Goal: Ask a question: Seek information or help from site administrators or community

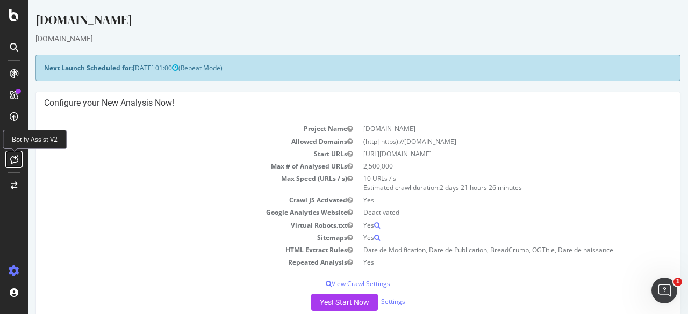
click at [16, 162] on icon at bounding box center [14, 159] width 8 height 9
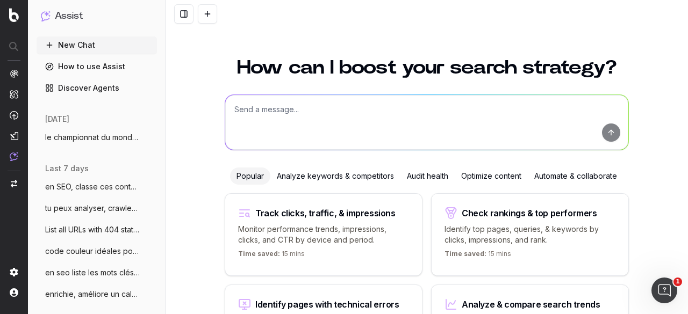
click at [307, 122] on textarea at bounding box center [426, 122] width 403 height 55
paste textarea "page_d_erreur_404"
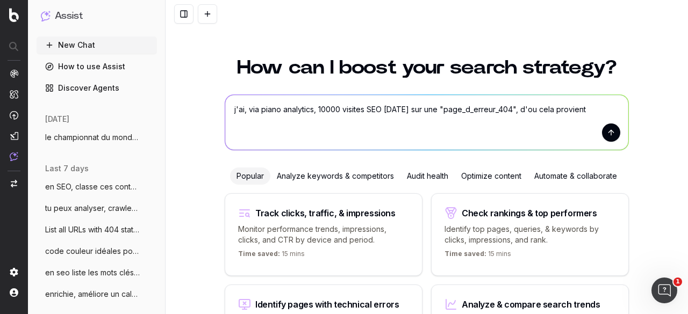
type textarea "j'ai, via piano analytics, 10000 visites SEO [DATE] sur une "page_d_erreur_404"…"
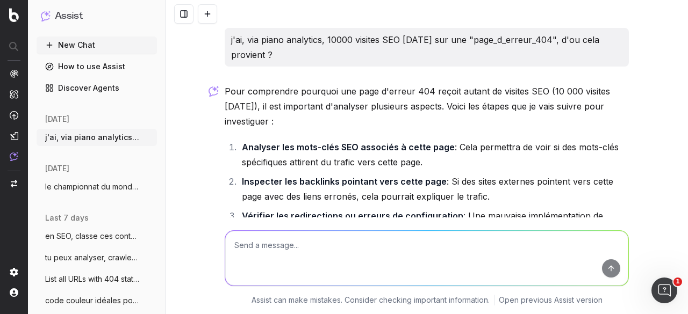
click at [401, 197] on li "Inspecter les backlinks pointant vers cette page : Si des sites externes pointe…" at bounding box center [434, 189] width 390 height 30
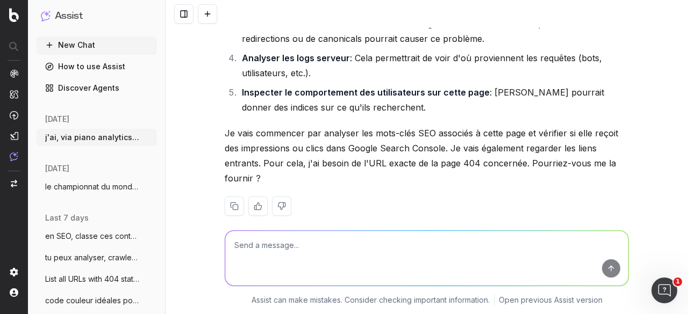
scroll to position [207, 0]
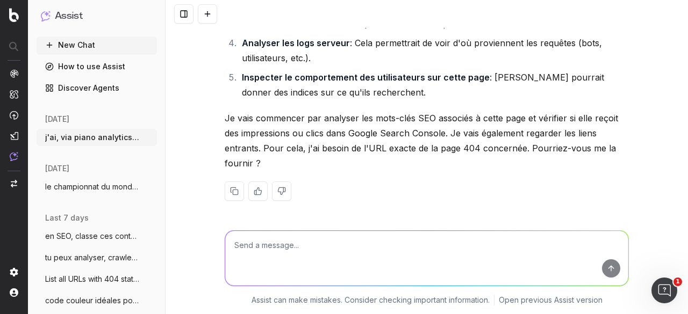
click at [300, 241] on textarea at bounding box center [426, 258] width 403 height 55
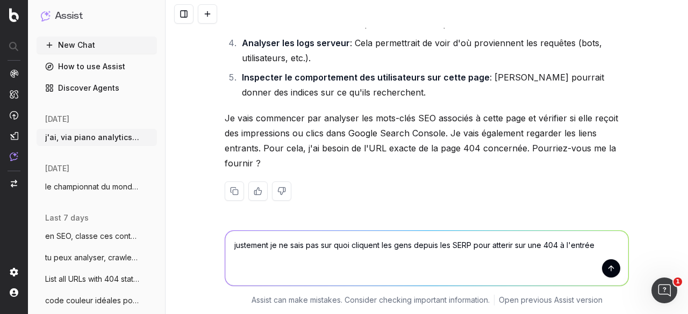
click at [504, 244] on textarea "justement je ne sais pas sur quoi cliquent les gens depuis les SERP pour atteri…" at bounding box center [426, 258] width 403 height 55
type textarea "justement je ne sais pas sur quoi cliquent les gens depuis les SERP pour atterr…"
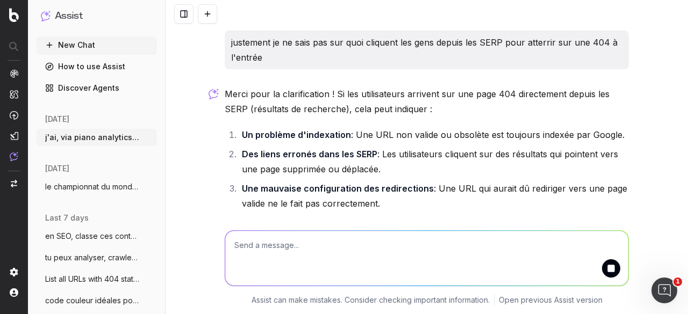
scroll to position [412, 0]
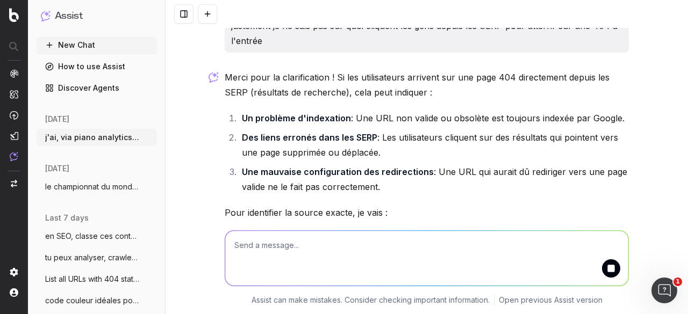
click at [414, 164] on li "Une mauvaise configuration des redirections : Une URL qui aurait dû rediriger v…" at bounding box center [434, 179] width 390 height 30
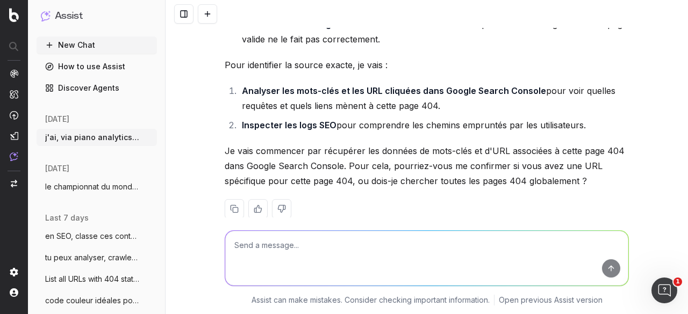
scroll to position [573, 0]
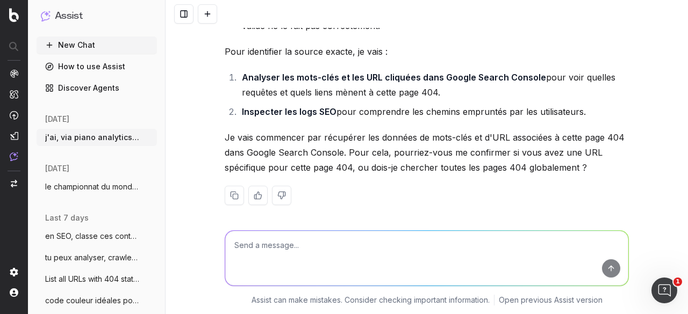
click at [292, 249] on textarea at bounding box center [426, 258] width 403 height 55
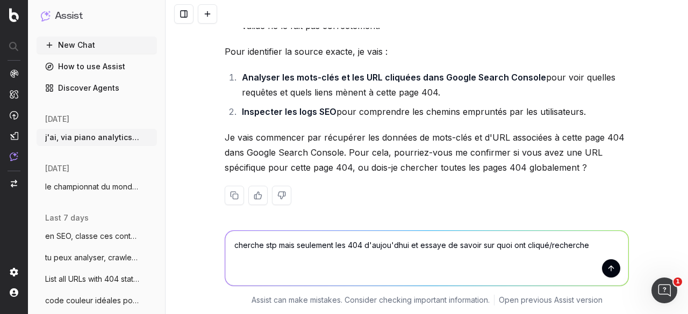
type textarea "cherche stp mais seulement les 404 d'aujou'dhui et essaye de savoir sur quoi on…"
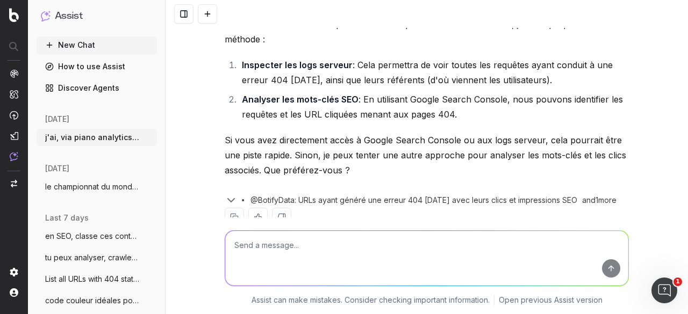
scroll to position [1003, 0]
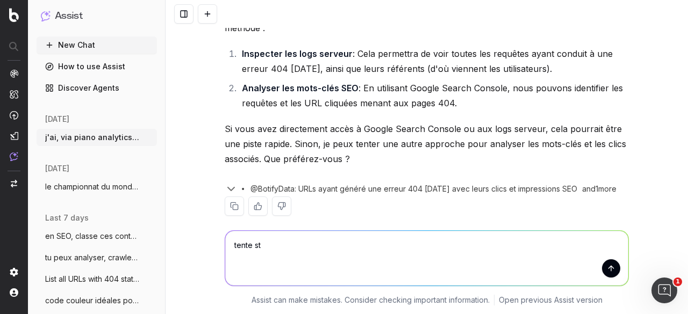
type textarea "tente stp"
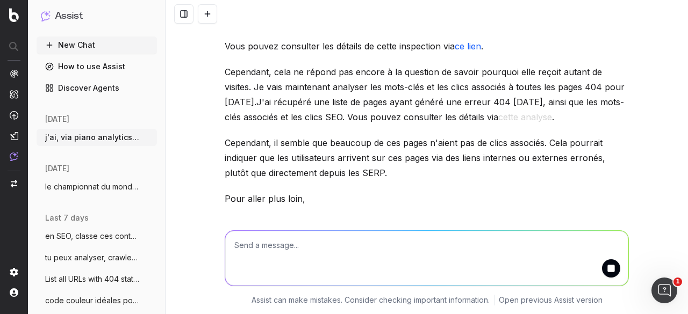
scroll to position [1299, 0]
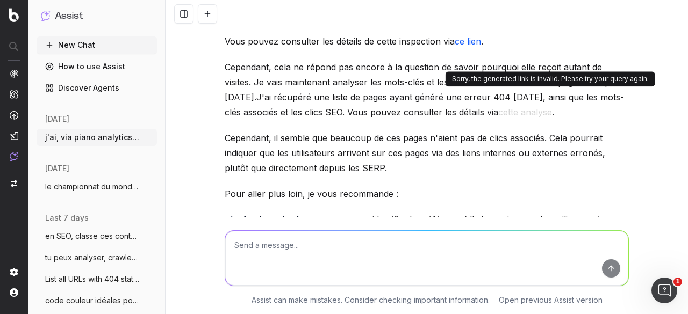
click at [552, 105] on button "cette analyse" at bounding box center [525, 112] width 54 height 15
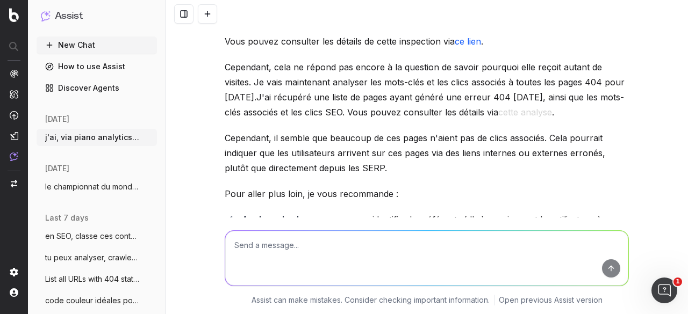
click at [537, 105] on button "cette analyse" at bounding box center [525, 112] width 54 height 15
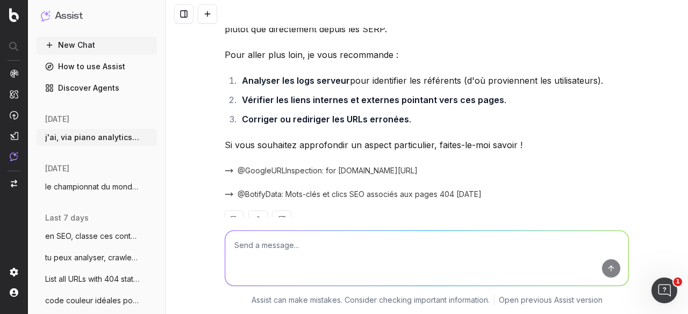
scroll to position [1452, 0]
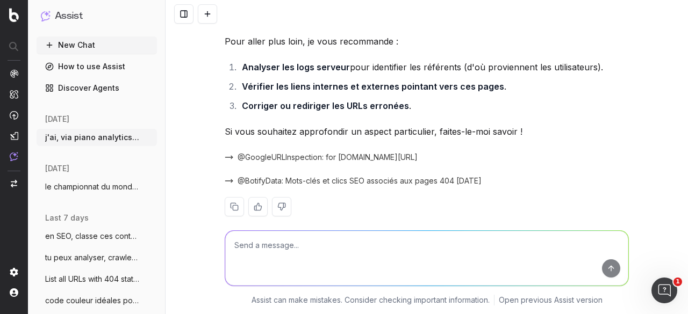
click at [288, 152] on span "@GoogleURLInspection: for [DOMAIN_NAME][URL]" at bounding box center [327, 157] width 180 height 11
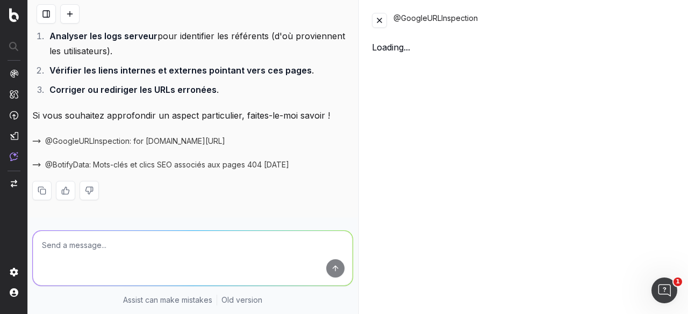
scroll to position [1647, 0]
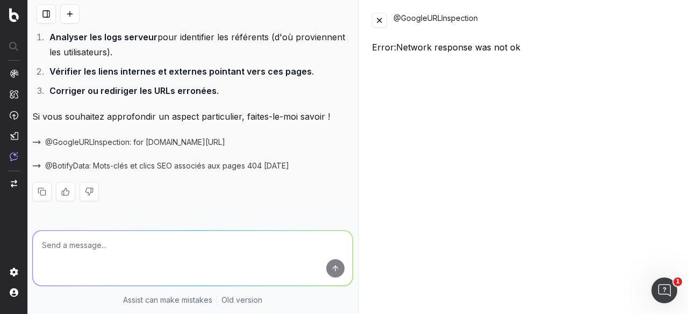
click at [378, 24] on button at bounding box center [379, 20] width 15 height 15
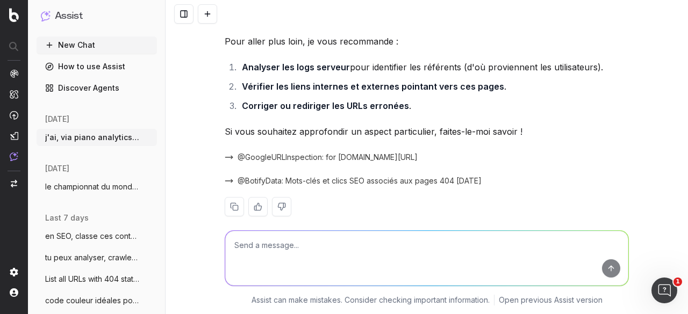
click at [291, 176] on span "@BotifyData: Mots-clés et clics SEO associés aux pages 404 [DATE]" at bounding box center [359, 181] width 244 height 11
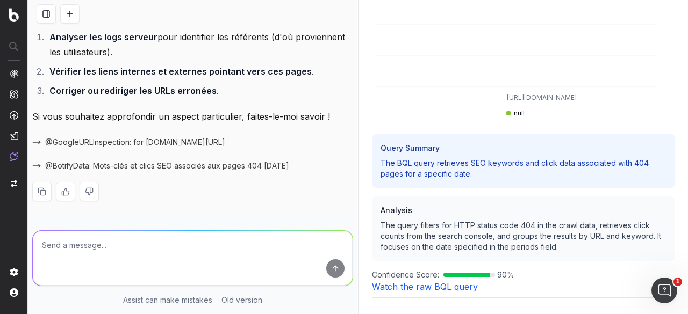
scroll to position [0, 0]
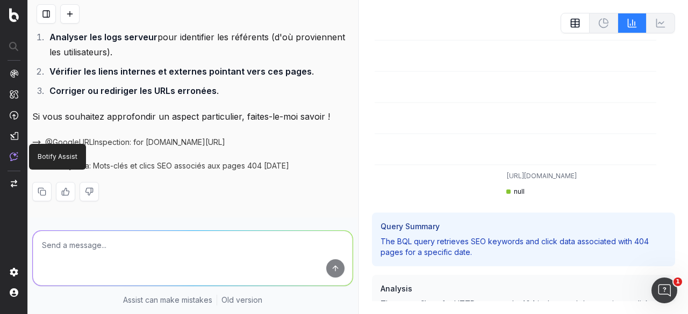
click at [13, 158] on img at bounding box center [14, 156] width 9 height 9
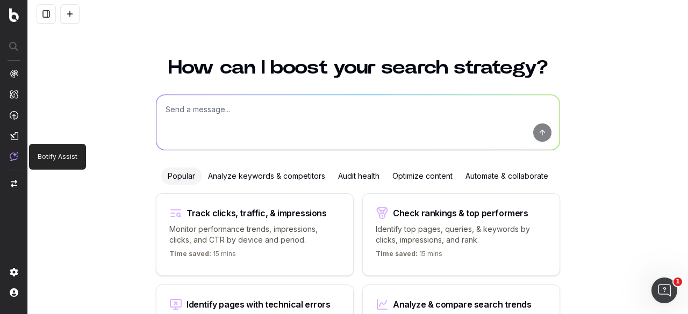
click at [12, 156] on img at bounding box center [14, 156] width 9 height 9
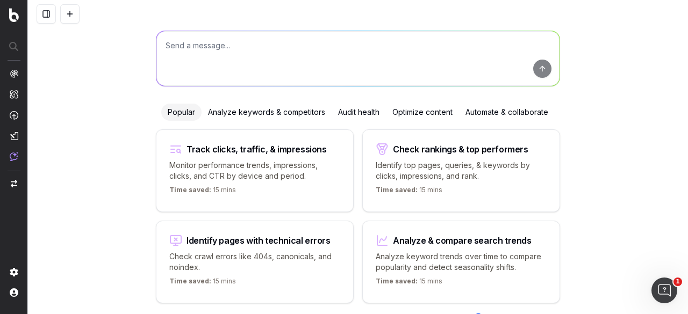
scroll to position [102, 0]
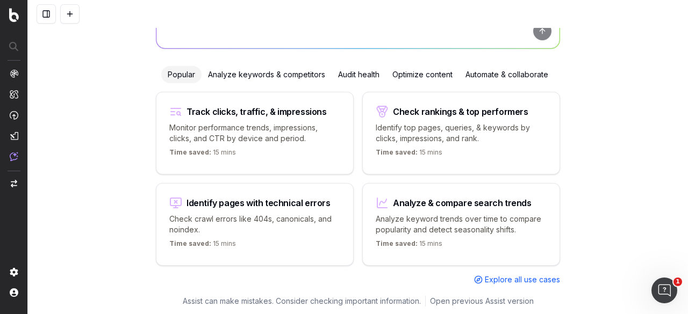
click at [46, 15] on button at bounding box center [46, 13] width 19 height 19
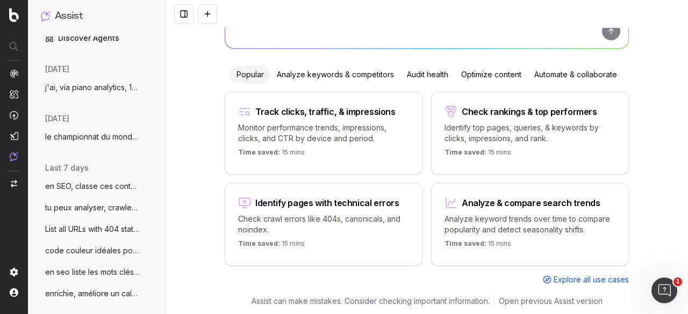
scroll to position [55, 0]
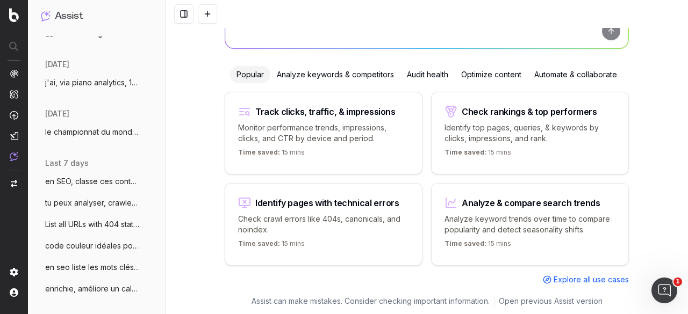
click at [100, 135] on span "le championnat du monde masculin de vole" at bounding box center [92, 132] width 95 height 11
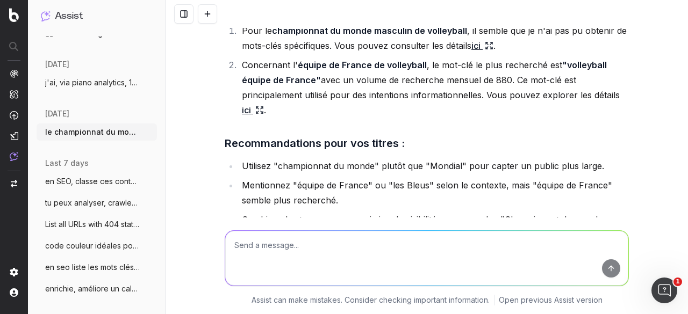
scroll to position [13016, 0]
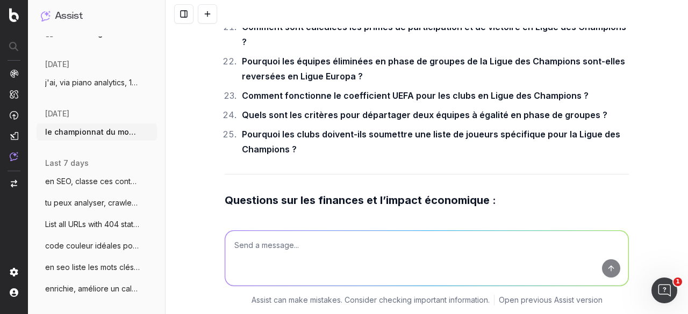
click at [145, 129] on icon "button" at bounding box center [149, 132] width 9 height 9
click at [117, 135] on span "le championnat du monde masculin de vole" at bounding box center [92, 132] width 95 height 11
click at [145, 132] on icon "button" at bounding box center [149, 132] width 9 height 9
click at [81, 135] on span "le championnat du monde masculin de vole" at bounding box center [92, 132] width 95 height 11
drag, startPoint x: 81, startPoint y: 135, endPoint x: 52, endPoint y: 142, distance: 30.4
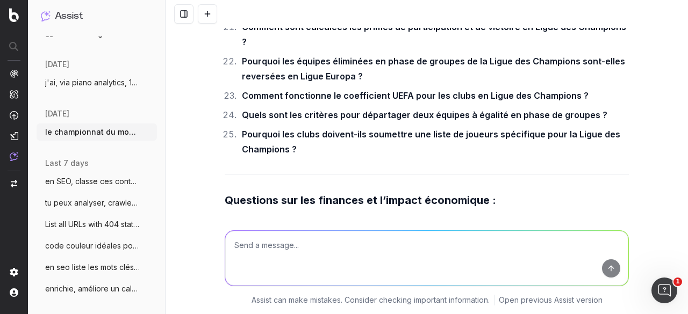
click at [52, 142] on div "[DATE] le championnat du monde masculin de vole More" at bounding box center [97, 128] width 120 height 49
click at [283, 245] on textarea at bounding box center [426, 258] width 403 height 55
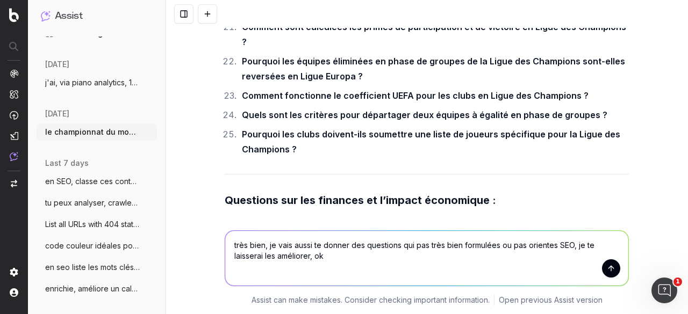
type textarea "très bien, je vais aussi te donner des questions qui pas très bien formulées ou…"
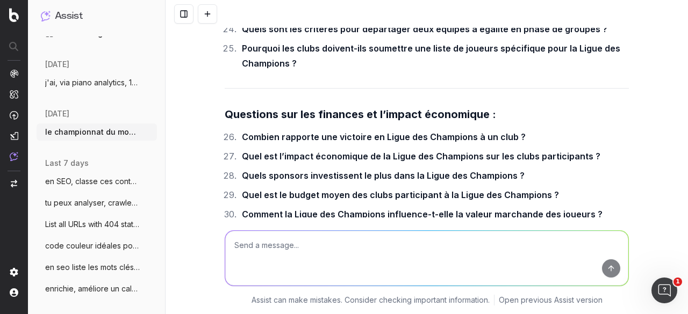
scroll to position [13149, 0]
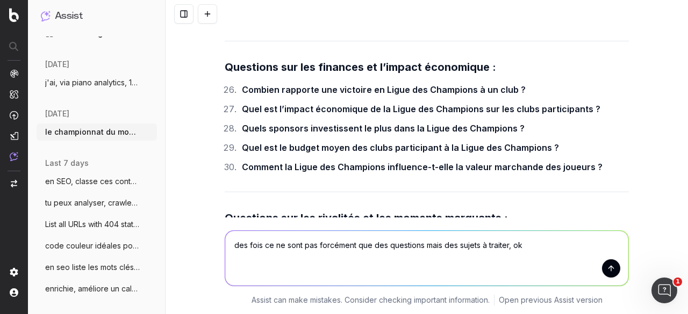
type textarea "des fois ce ne sont pas forcément que des questions mais des sujets à traiter, …"
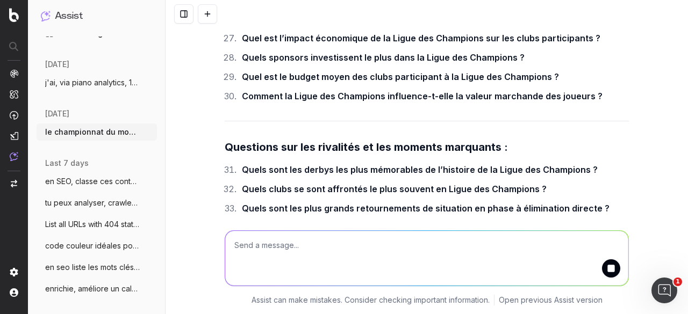
scroll to position [13267, 0]
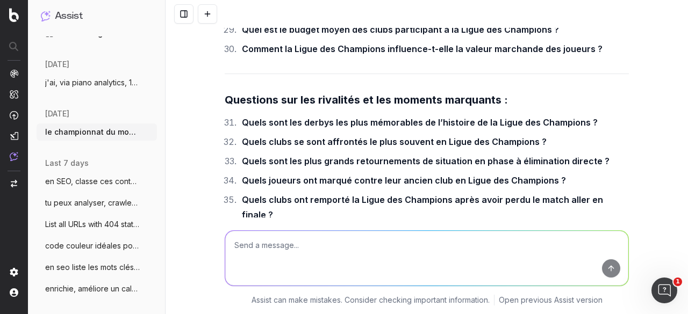
type textarea "M"
paste textarea "Le retour de [PERSON_NAME][GEOGRAPHIC_DATA] à [GEOGRAPHIC_DATA]"
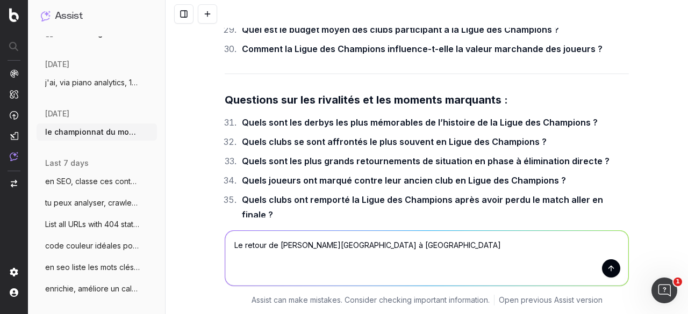
paste textarea "Ces joueurs qui vont re affronter leurs anciens club"
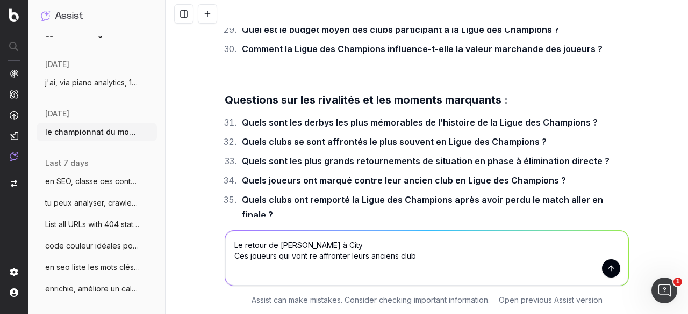
paste textarea "Pourquoi la LDC est appelée la C1 ?"
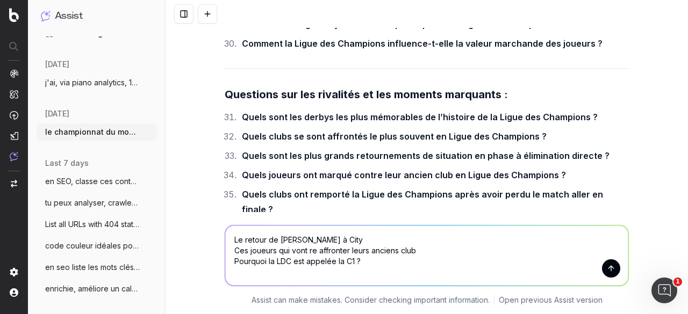
paste textarea "Les clubs les plus représentés par pays"
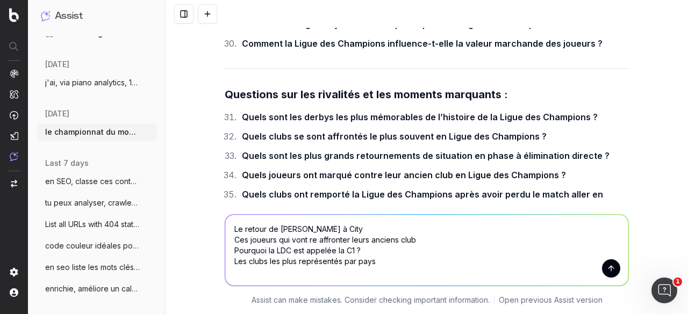
scroll to position [13283, 0]
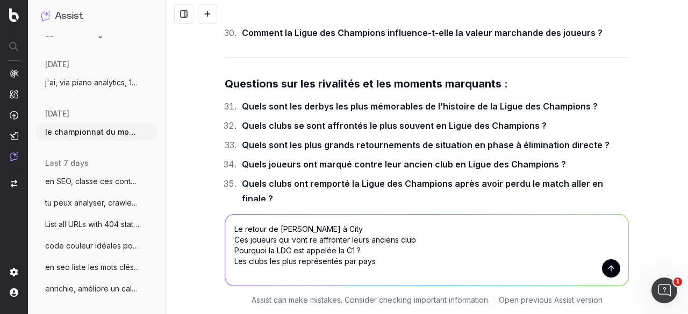
paste textarea "Le plus jeune/ancien a avoir débuté un match de LDC ?"
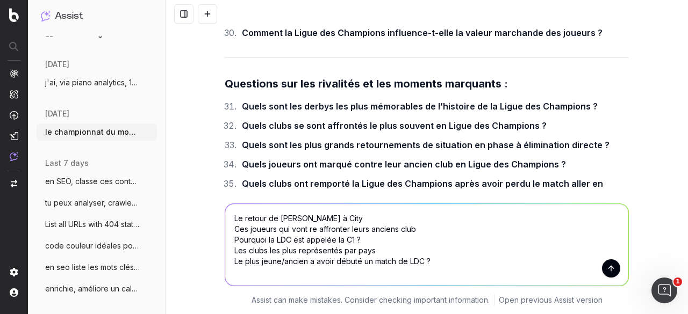
scroll to position [13294, 0]
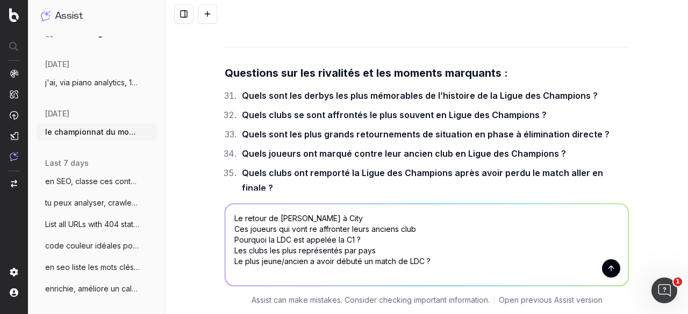
paste textarea "Combien vaut la LDC ?"
click at [287, 270] on textarea "Le retour de [PERSON_NAME] à City Ces joueurs qui vont re affronter leurs ancie…" at bounding box center [426, 245] width 403 height 82
click at [367, 273] on textarea "Le retour de [PERSON_NAME] à City Ces joueurs qui vont re affronter leurs ancie…" at bounding box center [426, 245] width 403 height 82
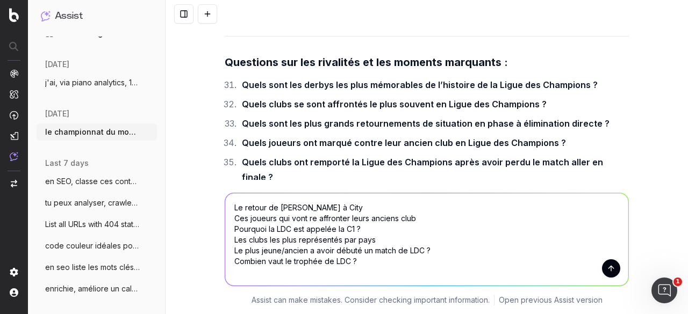
paste textarea "L’effectif le plus jeune de la LDC cette année ?"
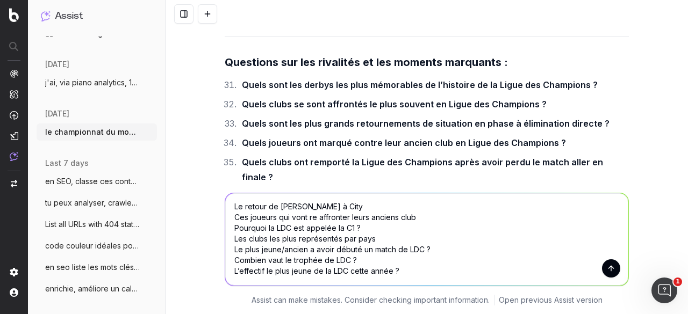
paste textarea "Le championnat avec le plus grand nombre de trophées ?"
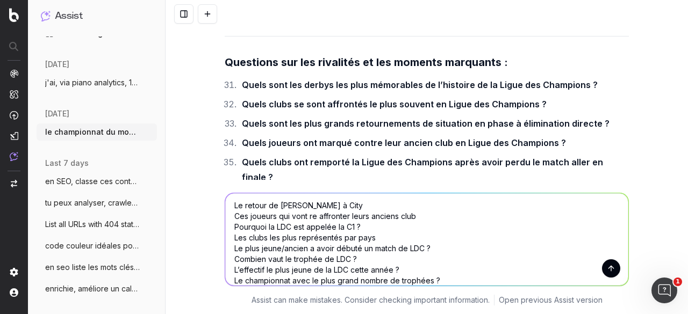
scroll to position [13, 0]
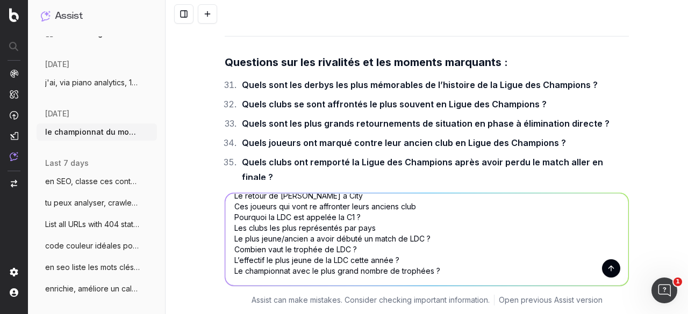
paste textarea "Si tu joues un match mais que tu pars et que ton club gagne la LDC, es-tu consi…"
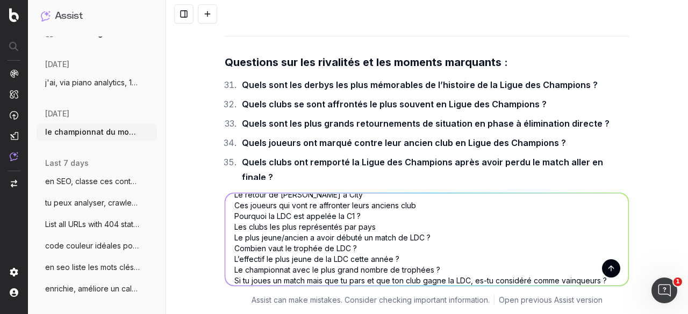
scroll to position [24, 0]
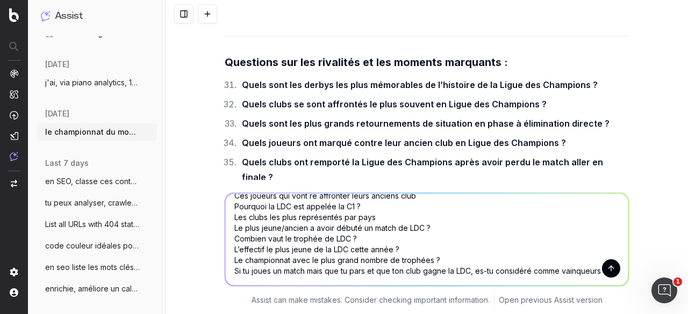
paste textarea "Les clubs avec le plus de chances de gagner la LDC"
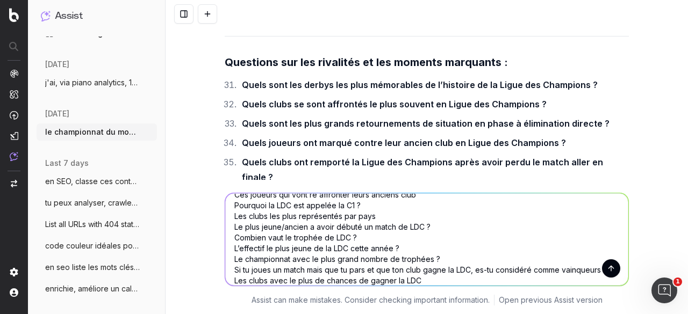
scroll to position [34, 0]
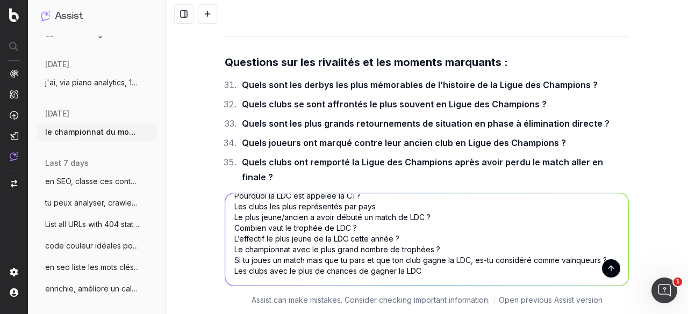
paste textarea "La LDC a une importance meilleure que la coupe du monde des clubs ?"
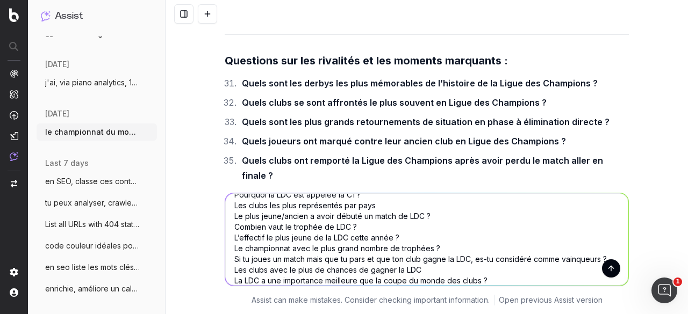
scroll to position [45, 0]
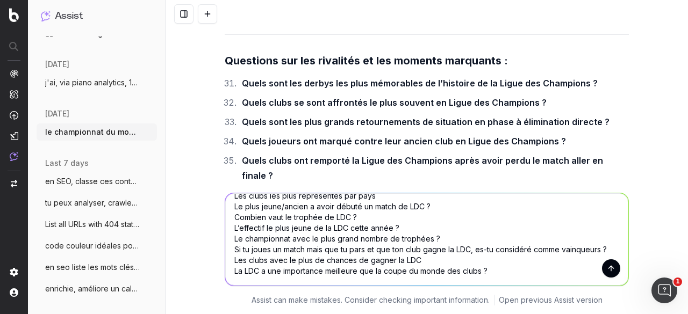
paste textarea "Les records en cours ? Nombre de buts, passe décisives …"
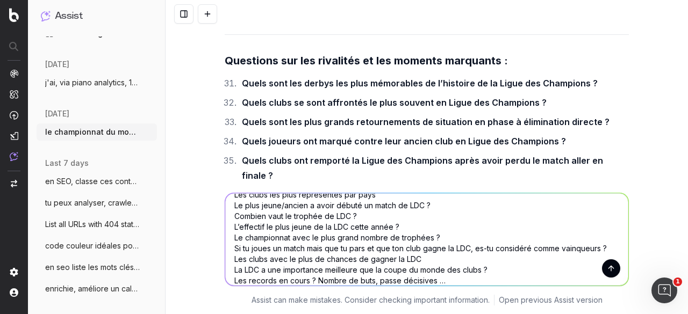
scroll to position [56, 0]
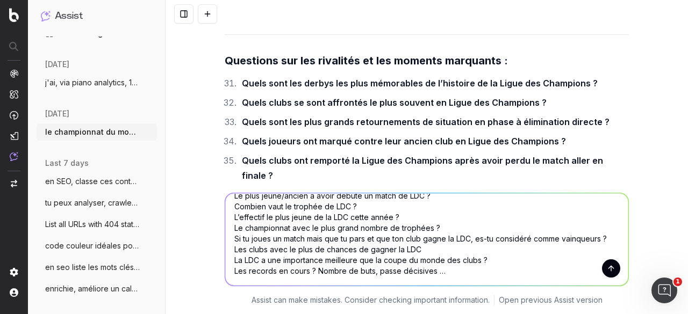
paste textarea "COMMENT SERONT DÉPARTAGÉES LES ÉQUIPES À ÉGALITÉ EN SAISON RÉGULIÈRE ?"
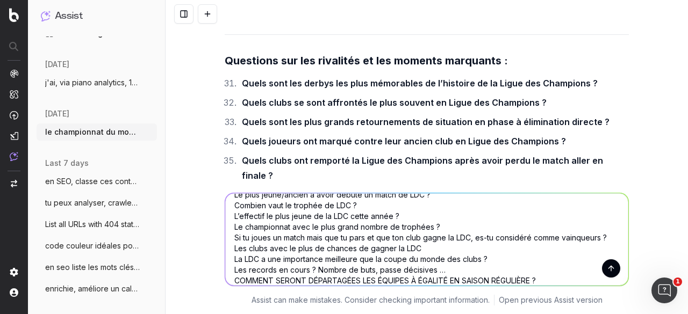
scroll to position [67, 0]
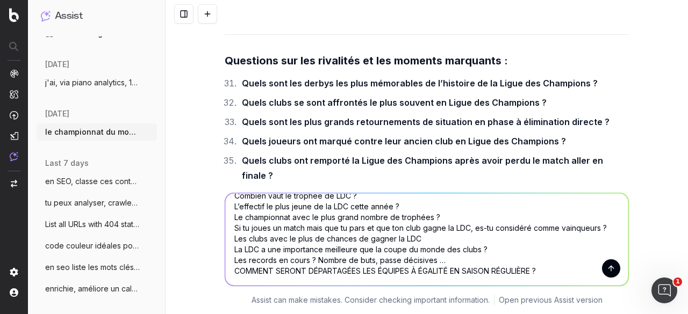
paste textarea "Quels clubs ont participé à la toute première édition de la Ligue des Champions…"
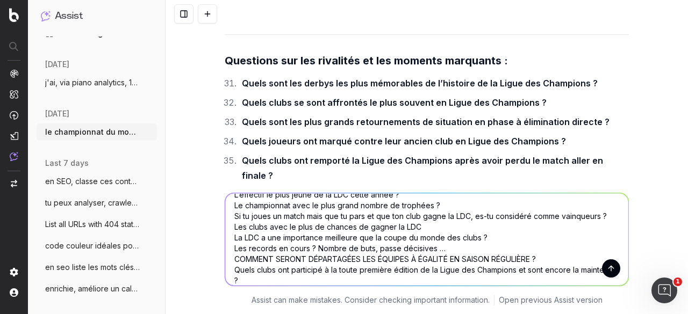
scroll to position [88, 0]
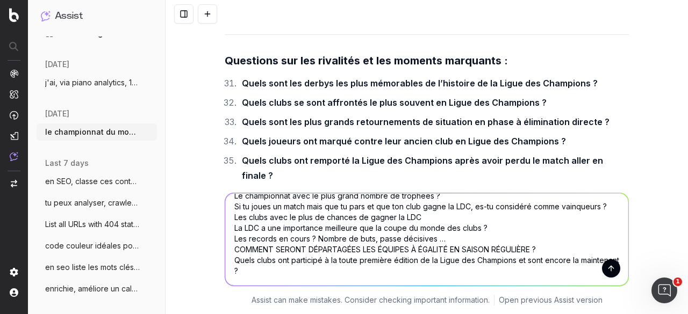
type textarea "Le retour de [PERSON_NAME] à City Ces joueurs qui vont re affronter leurs ancie…"
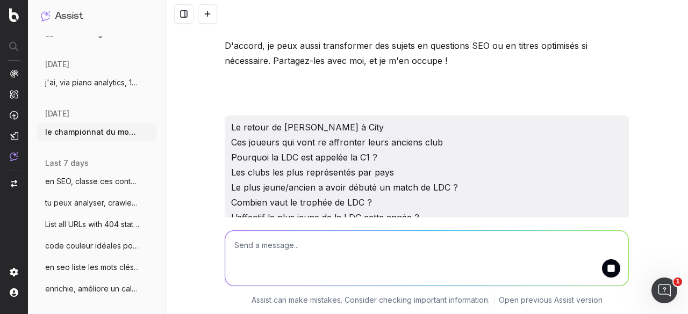
scroll to position [13736, 0]
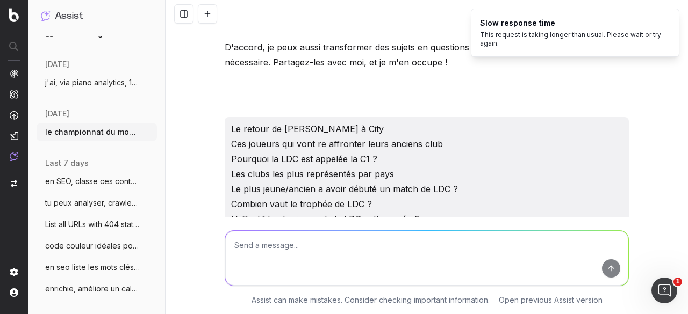
drag, startPoint x: 242, startPoint y: 93, endPoint x: 441, endPoint y: 93, distance: 198.8
copy strong "Le retour de [PERSON_NAME] à [GEOGRAPHIC_DATA]"
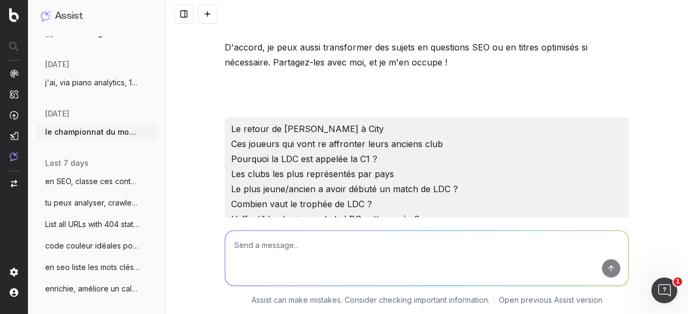
drag, startPoint x: 302, startPoint y: 137, endPoint x: 426, endPoint y: 139, distance: 123.1
drag, startPoint x: 268, startPoint y: 139, endPoint x: 426, endPoint y: 137, distance: 158.0
copy strong "joueurs vont affronter leur ancien club"
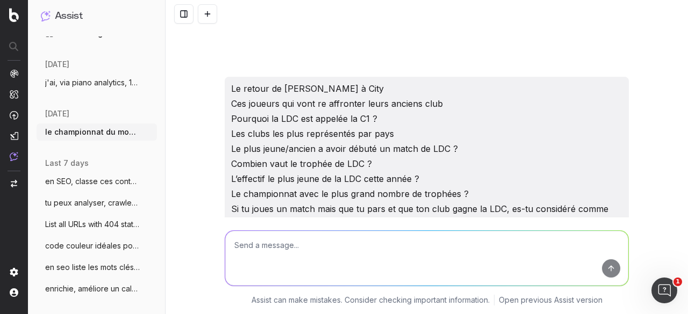
scroll to position [13790, 0]
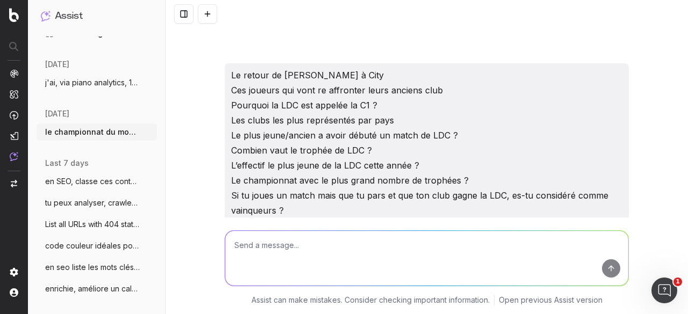
drag, startPoint x: 242, startPoint y: 142, endPoint x: 362, endPoint y: 155, distance: 121.0
copy strong "Quels clubs ont participé à la toute première édition de la Ligue des Champions…"
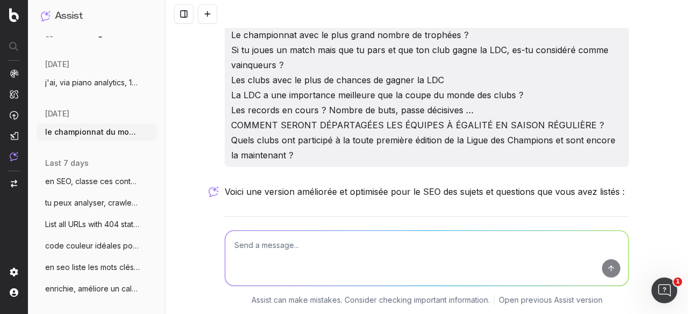
scroll to position [13951, 0]
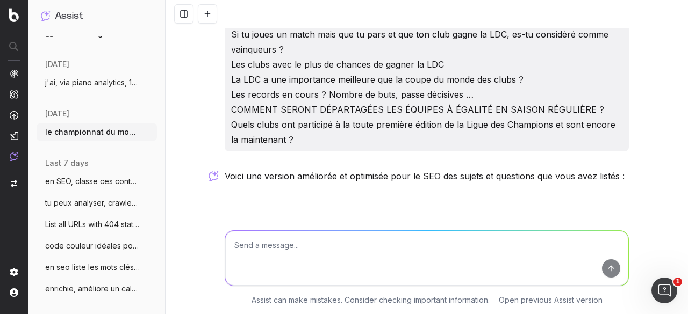
drag, startPoint x: 243, startPoint y: 90, endPoint x: 477, endPoint y: 91, distance: 233.7
copy strong "Pourquoi la Ligue des Champions est-elle appelée la C1 ?"
drag, startPoint x: 243, startPoint y: 133, endPoint x: 464, endPoint y: 136, distance: 220.8
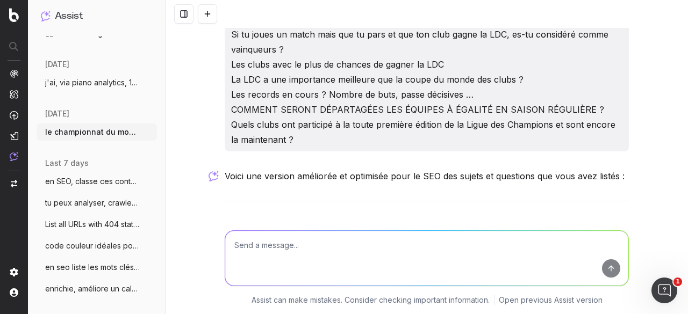
copy strong "Combien vaut le trophée de la Ligue des Champions ?"
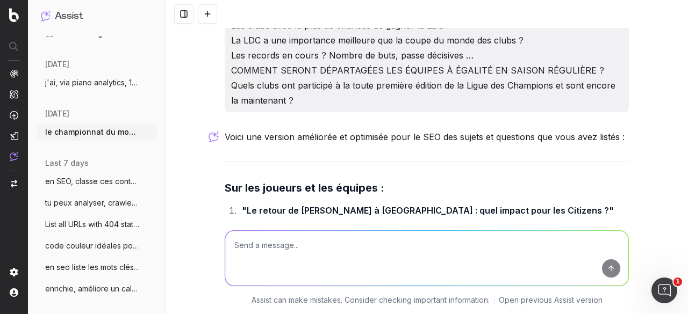
scroll to position [14005, 0]
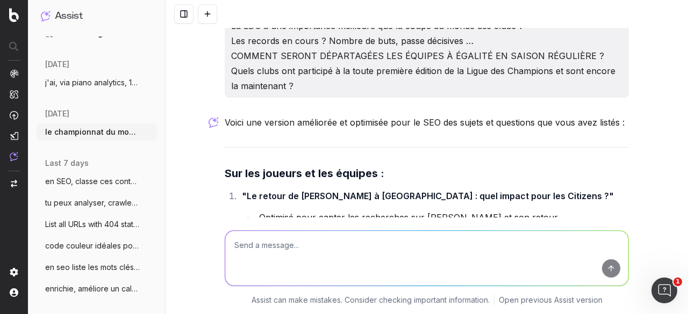
drag, startPoint x: 244, startPoint y: 136, endPoint x: 594, endPoint y: 137, distance: 350.3
copy strong "Pourquoi la Ligue des Champions est-elle surnommée la coupe aux grandes oreille…"
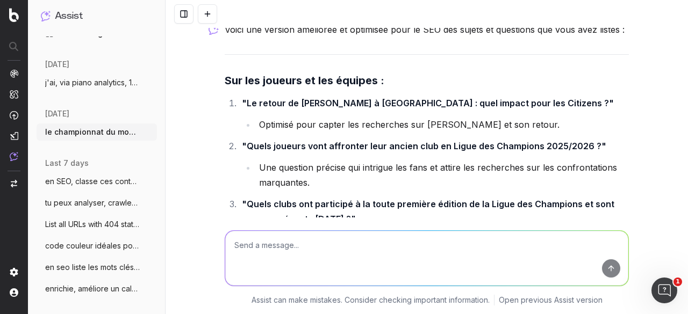
scroll to position [14112, 0]
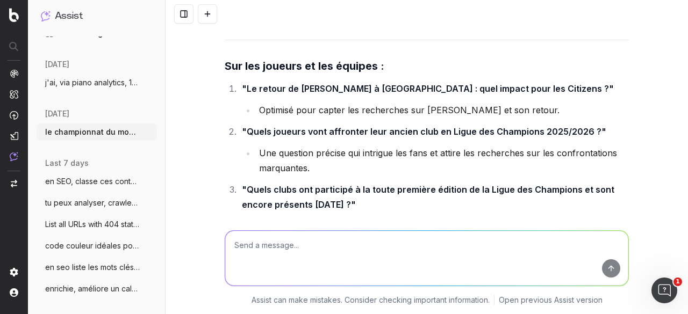
drag, startPoint x: 242, startPoint y: 123, endPoint x: 289, endPoint y: 137, distance: 48.8
copy strong "Quel est le plus jeune et le plus ancien joueur à avoir débuté un match de Ligu…"
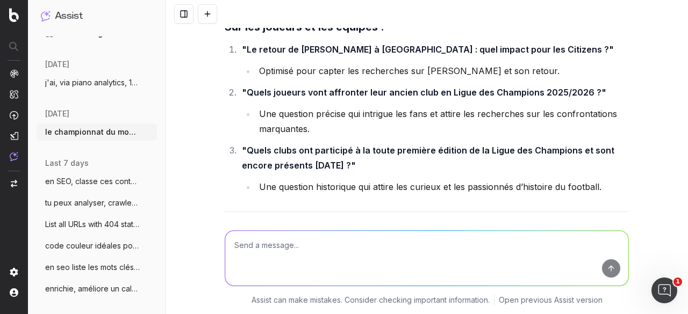
scroll to position [14166, 0]
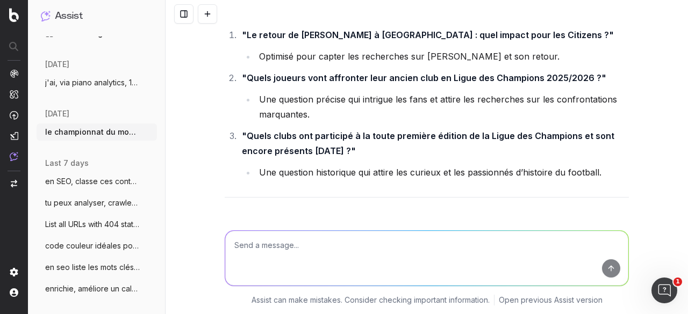
drag, startPoint x: 243, startPoint y: 127, endPoint x: 539, endPoint y: 131, distance: 296.0
copy strong "Quel est l’effectif le plus jeune de la Ligue des Champions cette année ?"
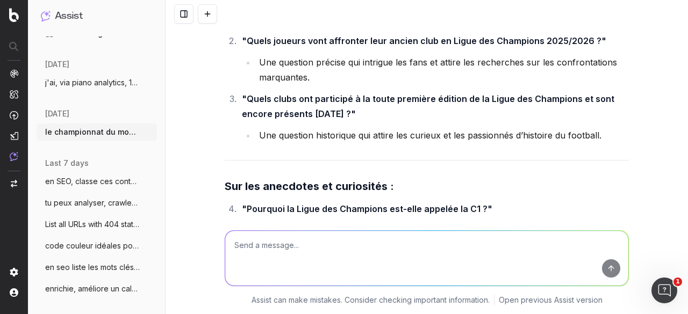
scroll to position [14220, 0]
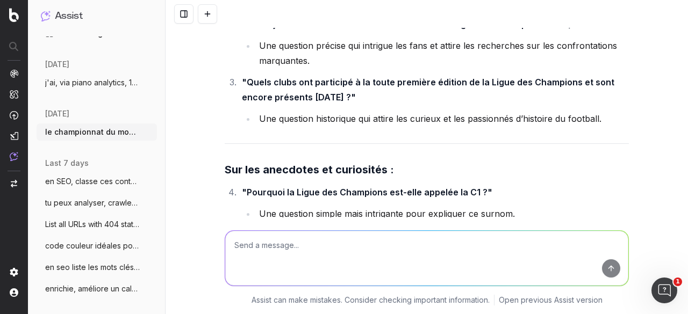
drag, startPoint x: 243, startPoint y: 117, endPoint x: 276, endPoint y: 134, distance: 37.2
copy strong "Quels sont les records en cours en Ligue des Champions ? (buts, passes décisive…"
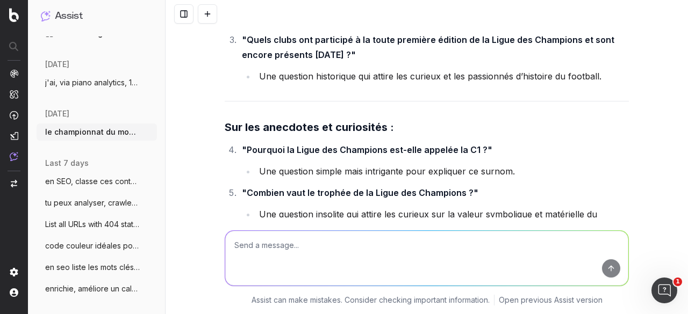
scroll to position [14273, 0]
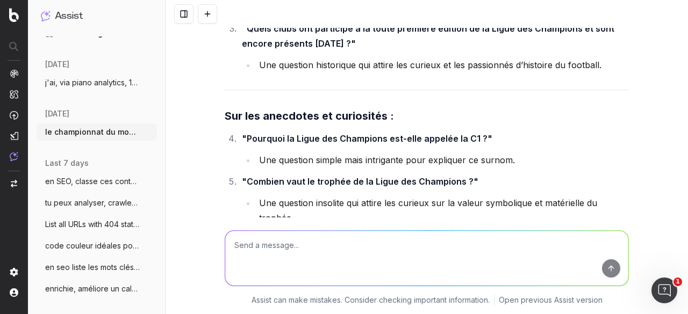
drag, startPoint x: 243, startPoint y: 138, endPoint x: 570, endPoint y: 141, distance: 326.7
copy strong "Quel championnat a remporté le plus grand nombre de Ligues des Champions ?"
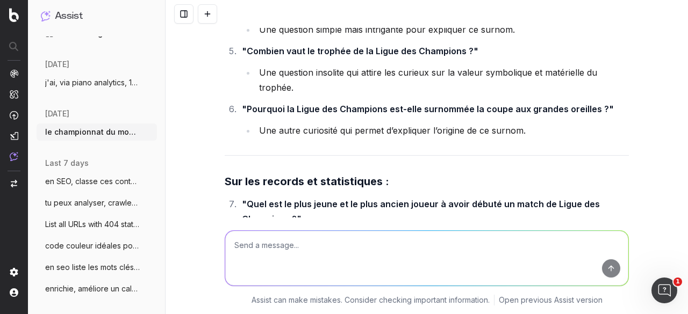
scroll to position [14434, 0]
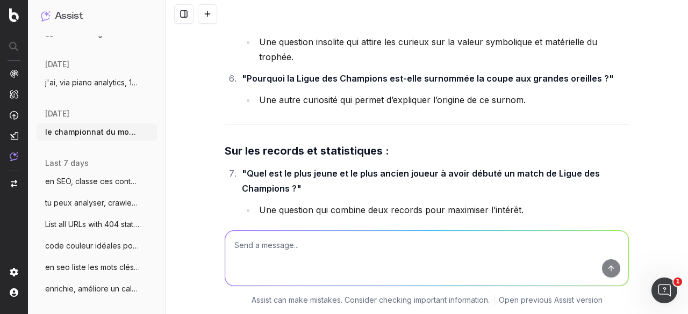
drag, startPoint x: 243, startPoint y: 70, endPoint x: 292, endPoint y: 86, distance: 51.8
drag, startPoint x: 242, startPoint y: 128, endPoint x: 446, endPoint y: 147, distance: 205.0
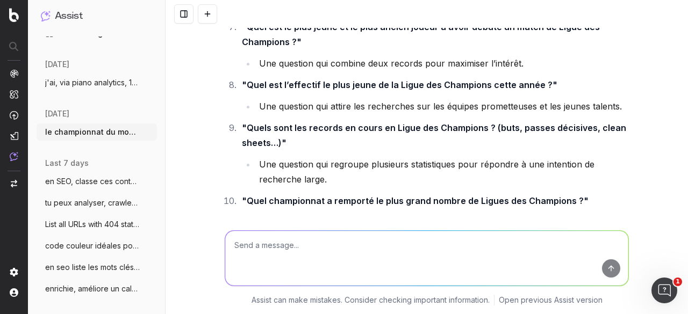
scroll to position [14596, 0]
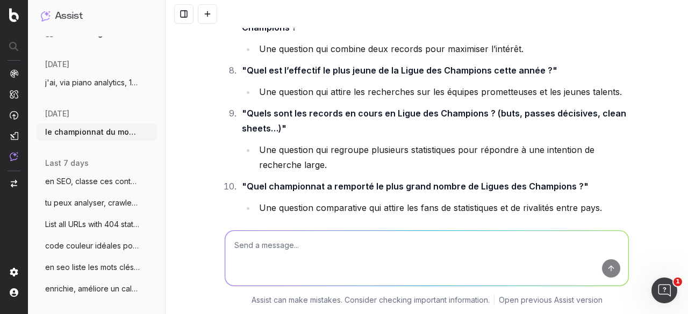
drag, startPoint x: 244, startPoint y: 78, endPoint x: 559, endPoint y: 80, distance: 314.8
drag, startPoint x: 243, startPoint y: 122, endPoint x: 597, endPoint y: 127, distance: 353.5
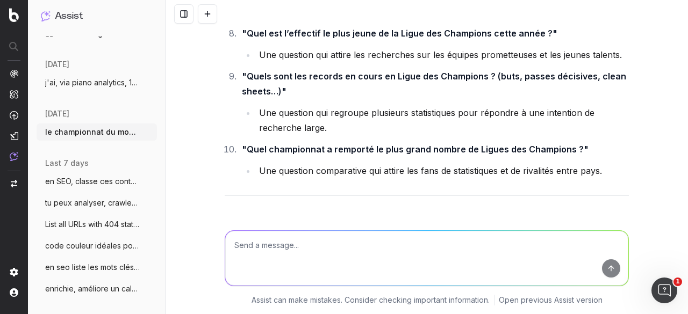
scroll to position [14649, 0]
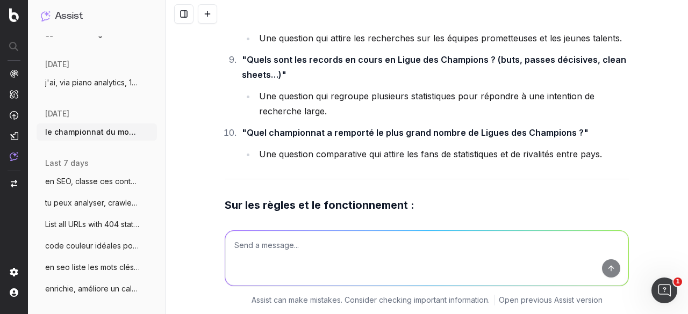
drag, startPoint x: 242, startPoint y: 111, endPoint x: 600, endPoint y: 113, distance: 358.4
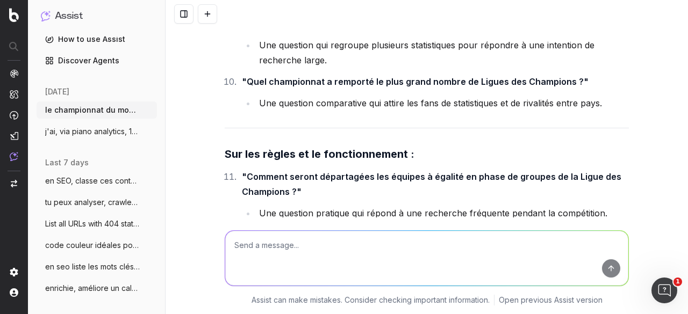
scroll to position [27, 0]
click at [214, 121] on div "le championnat du monde masculin de voleyball se prépare, quels sont les mots c…" at bounding box center [426, 157] width 522 height 314
